Goal: Task Accomplishment & Management: Manage account settings

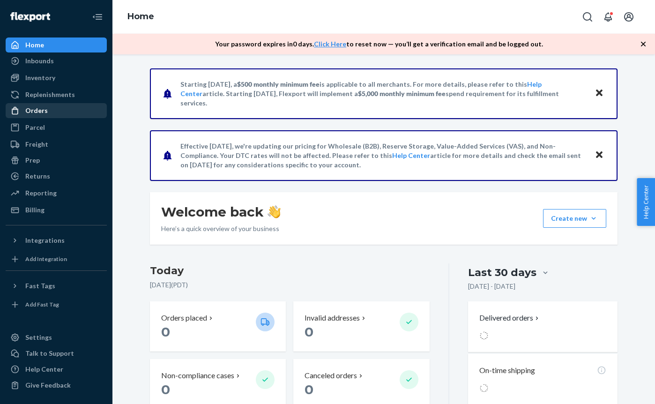
click at [38, 113] on div "Orders" at bounding box center [36, 110] width 23 height 9
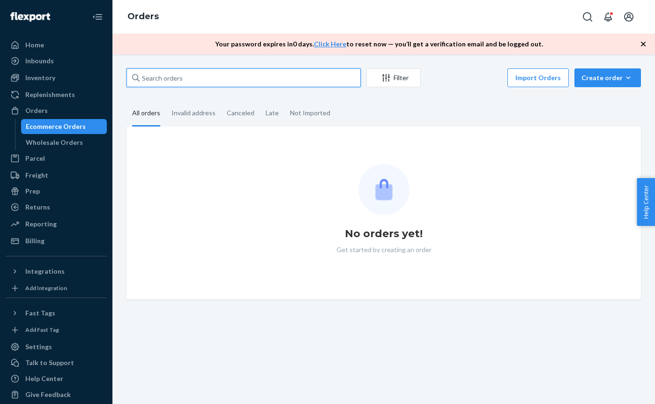
click at [195, 83] on input "text" at bounding box center [244, 77] width 234 height 19
paste input "11947"
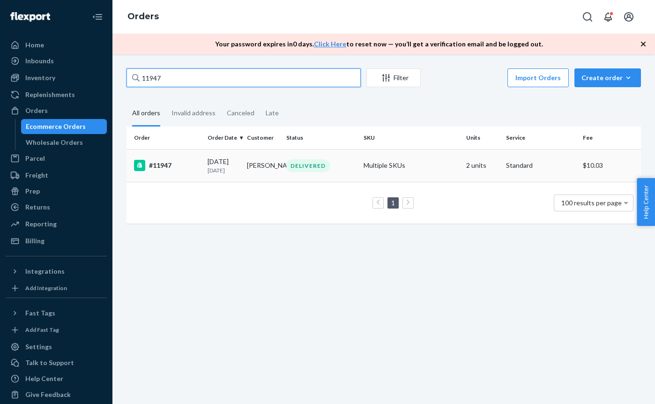
type input "11947"
click at [178, 161] on div "#11947" at bounding box center [167, 165] width 66 height 11
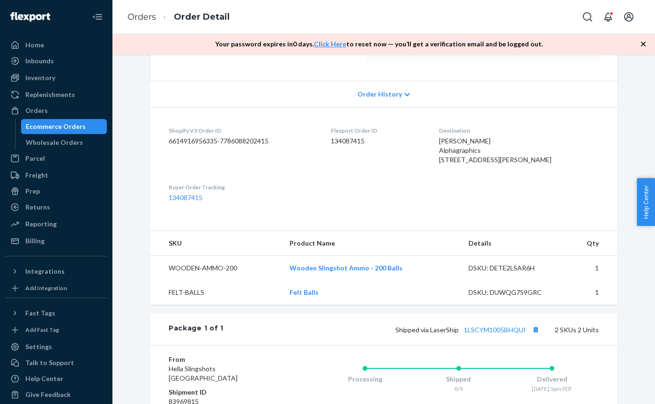
scroll to position [263, 0]
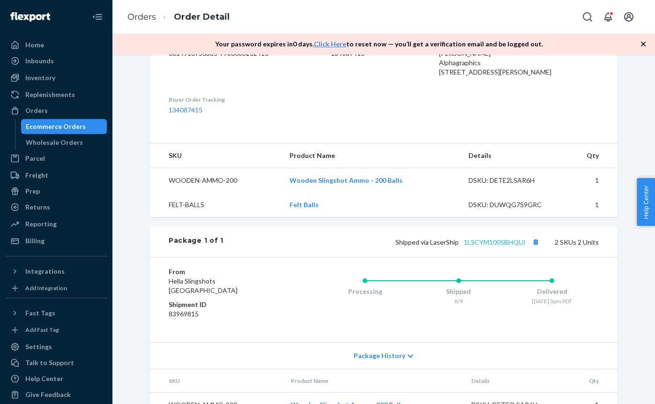
click at [484, 246] on link "1LSCYM1005BHQUI" at bounding box center [495, 242] width 62 height 8
click at [44, 113] on div "Orders" at bounding box center [36, 110] width 23 height 9
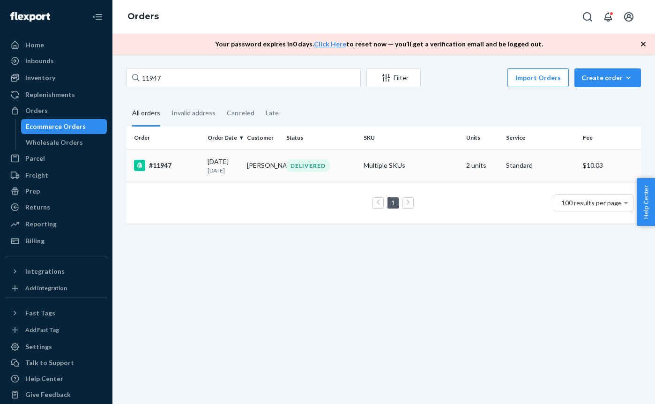
click at [178, 164] on div "#11947" at bounding box center [167, 165] width 66 height 11
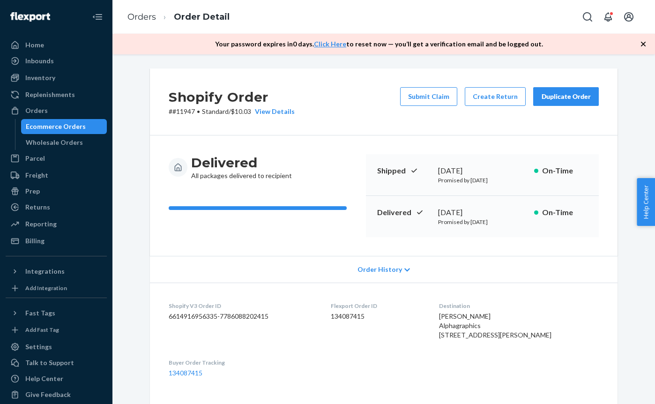
click at [559, 99] on div "Duplicate Order" at bounding box center [566, 96] width 50 height 9
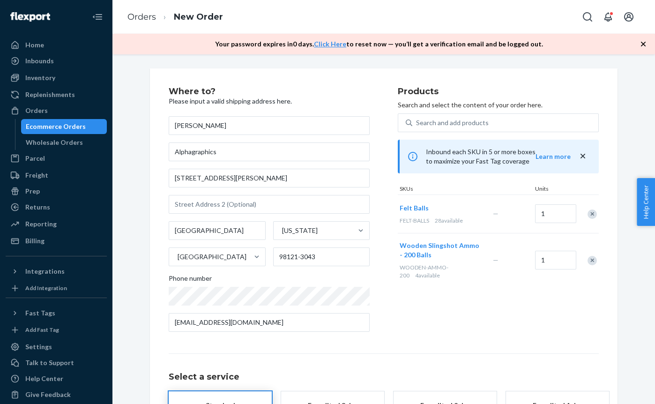
click at [198, 122] on input "[PERSON_NAME]" at bounding box center [269, 125] width 201 height 19
click at [322, 72] on div "Where to? Please input a valid shipping address here. [PERSON_NAME] Alphagraphi…" at bounding box center [384, 281] width 468 height 426
click at [149, 92] on div "Where to? Please input a valid shipping address here. [PERSON_NAME] Alphagraphi…" at bounding box center [384, 281] width 482 height 426
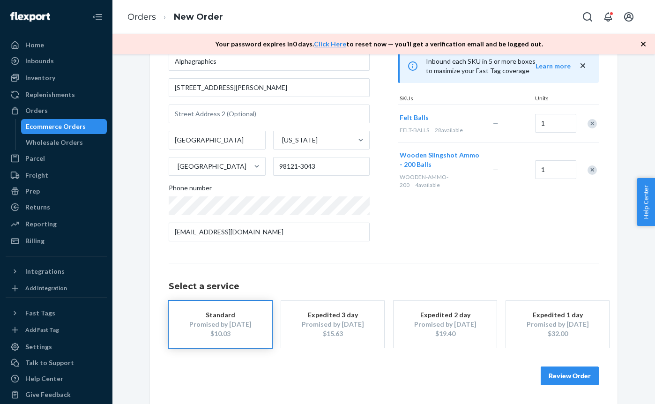
scroll to position [90, 0]
click at [593, 123] on div "Remove Item" at bounding box center [592, 124] width 9 height 9
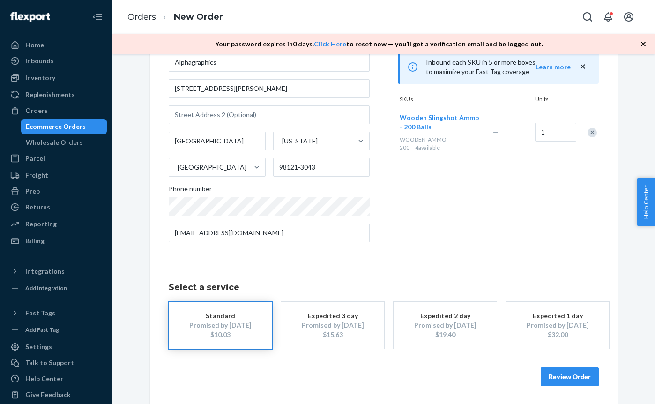
click at [590, 131] on div "Remove Item" at bounding box center [592, 132] width 9 height 9
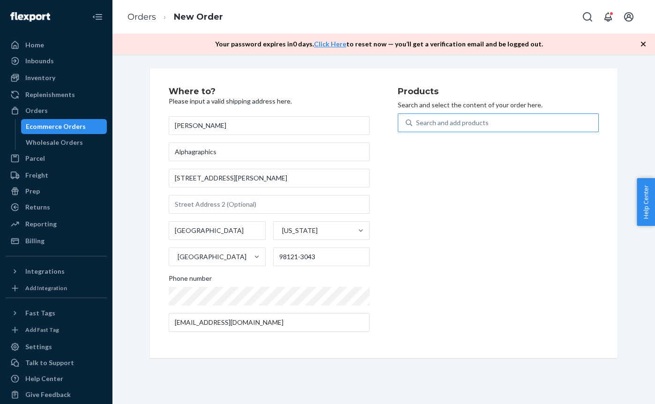
scroll to position [0, 0]
click at [448, 116] on div "Search and add products" at bounding box center [506, 122] width 186 height 17
click at [417, 118] on input "0 results available. Use Up and Down to choose options, press Enter to select t…" at bounding box center [416, 122] width 1 height 9
paste input "Neon Orange Slingshot"
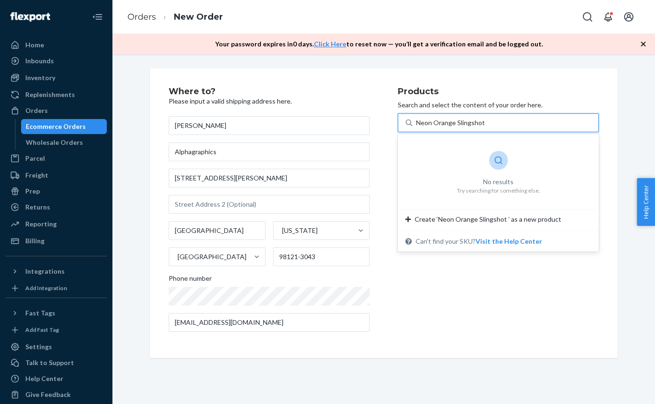
click at [466, 118] on input "Neon Orange Slingshot" at bounding box center [451, 122] width 71 height 9
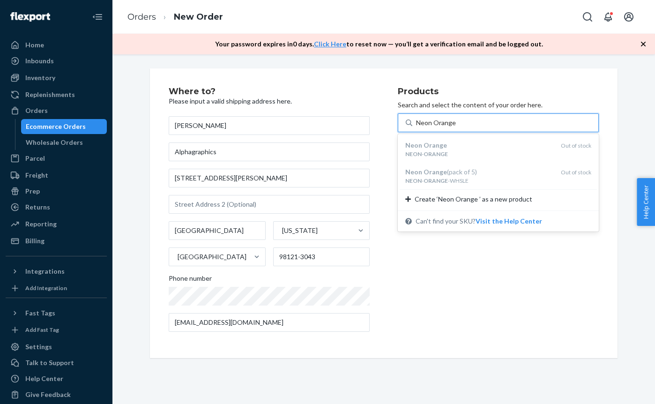
scroll to position [0, 0]
type input "Neon Orange"
drag, startPoint x: 371, startPoint y: 95, endPoint x: 365, endPoint y: 89, distance: 8.3
click at [371, 95] on div "Where to? Please input a valid shipping address here. [PERSON_NAME] Alphagraphi…" at bounding box center [283, 213] width 229 height 252
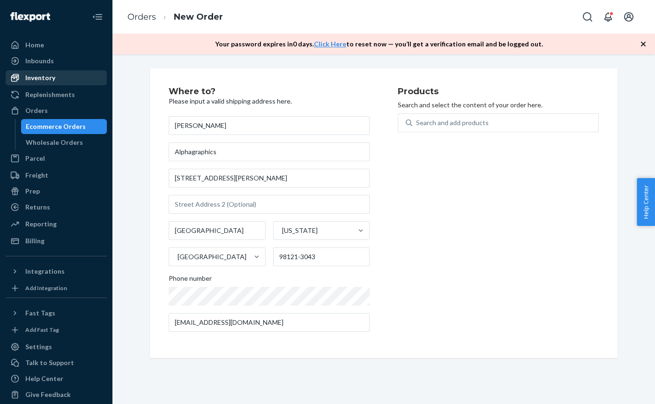
click at [32, 74] on div "Inventory" at bounding box center [40, 77] width 30 height 9
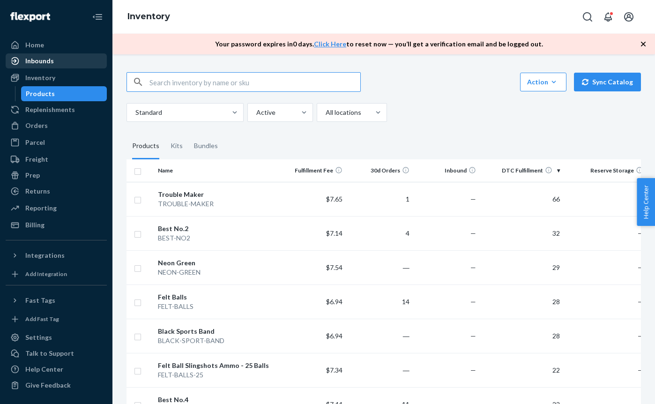
click at [26, 58] on div "Inbounds" at bounding box center [39, 60] width 29 height 9
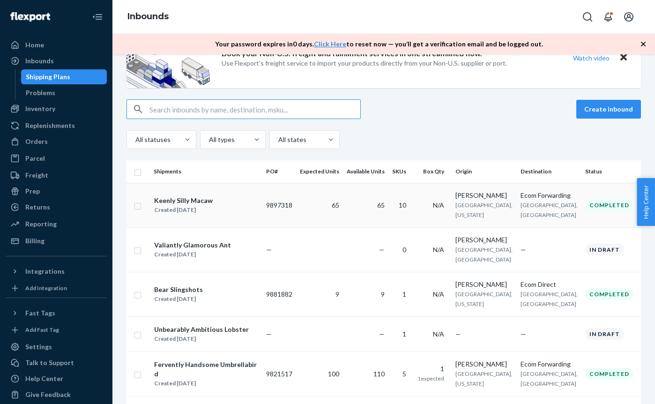
scroll to position [29, 0]
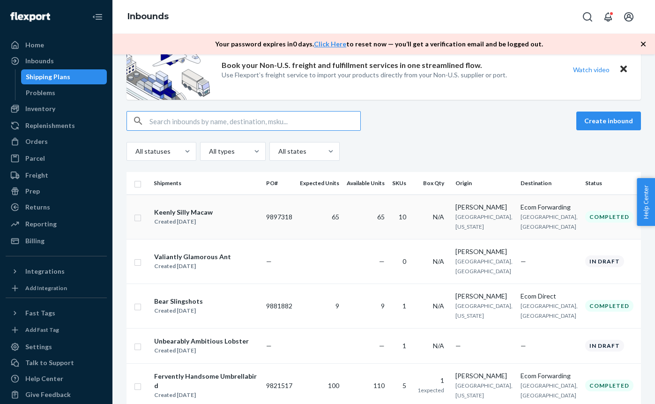
click at [174, 213] on div "Keenly Silly Macaw" at bounding box center [183, 212] width 59 height 9
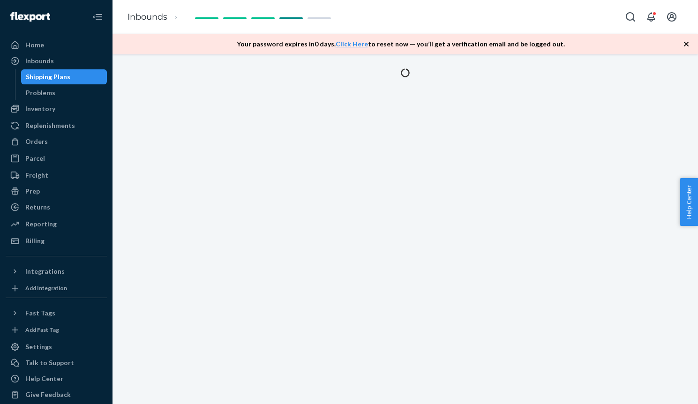
click at [655, 46] on icon "button" at bounding box center [686, 43] width 9 height 9
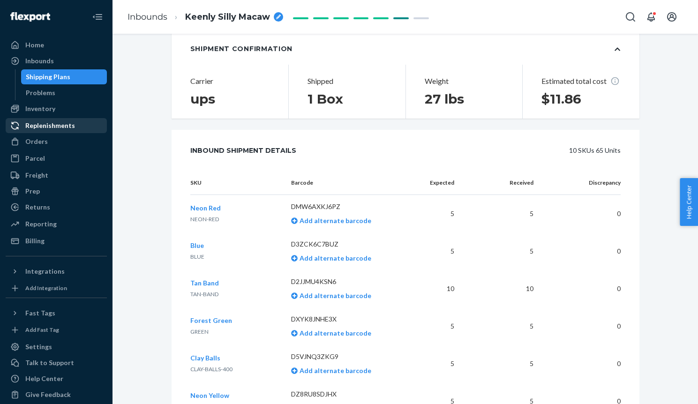
scroll to position [159, 0]
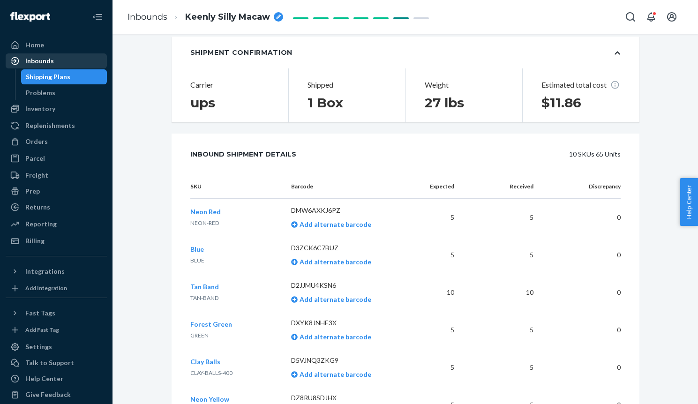
click at [57, 64] on div "Inbounds" at bounding box center [56, 60] width 99 height 13
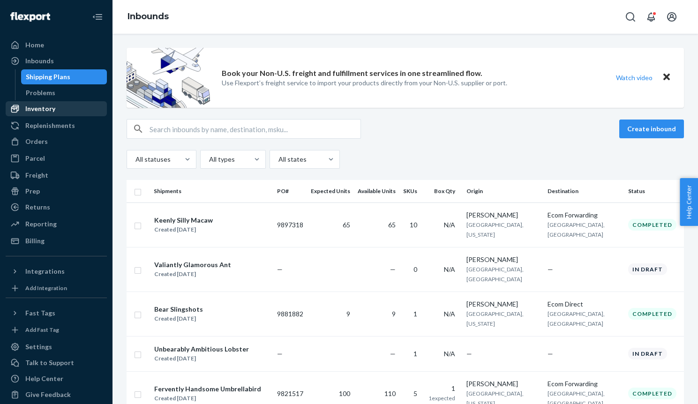
click at [44, 109] on div "Inventory" at bounding box center [40, 108] width 30 height 9
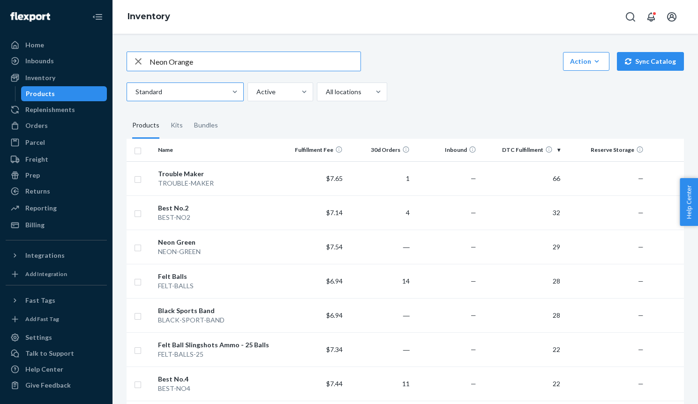
type input "Neon Orange"
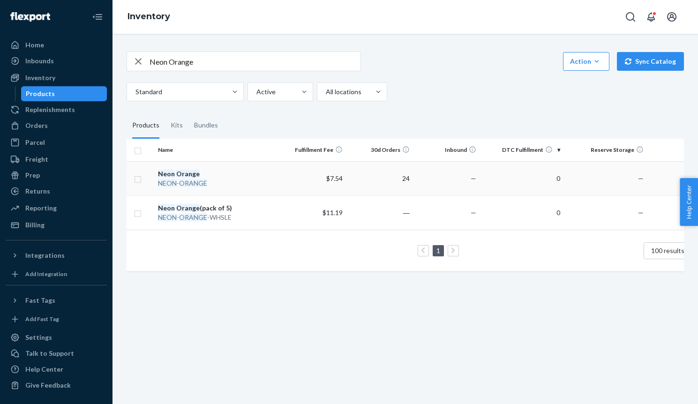
click at [218, 170] on div "Neon Orange" at bounding box center [217, 173] width 118 height 9
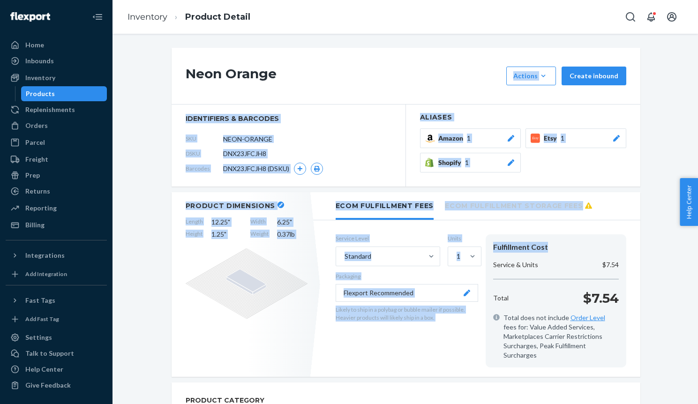
drag, startPoint x: 193, startPoint y: 98, endPoint x: 651, endPoint y: 243, distance: 480.8
